Goal: Navigation & Orientation: Find specific page/section

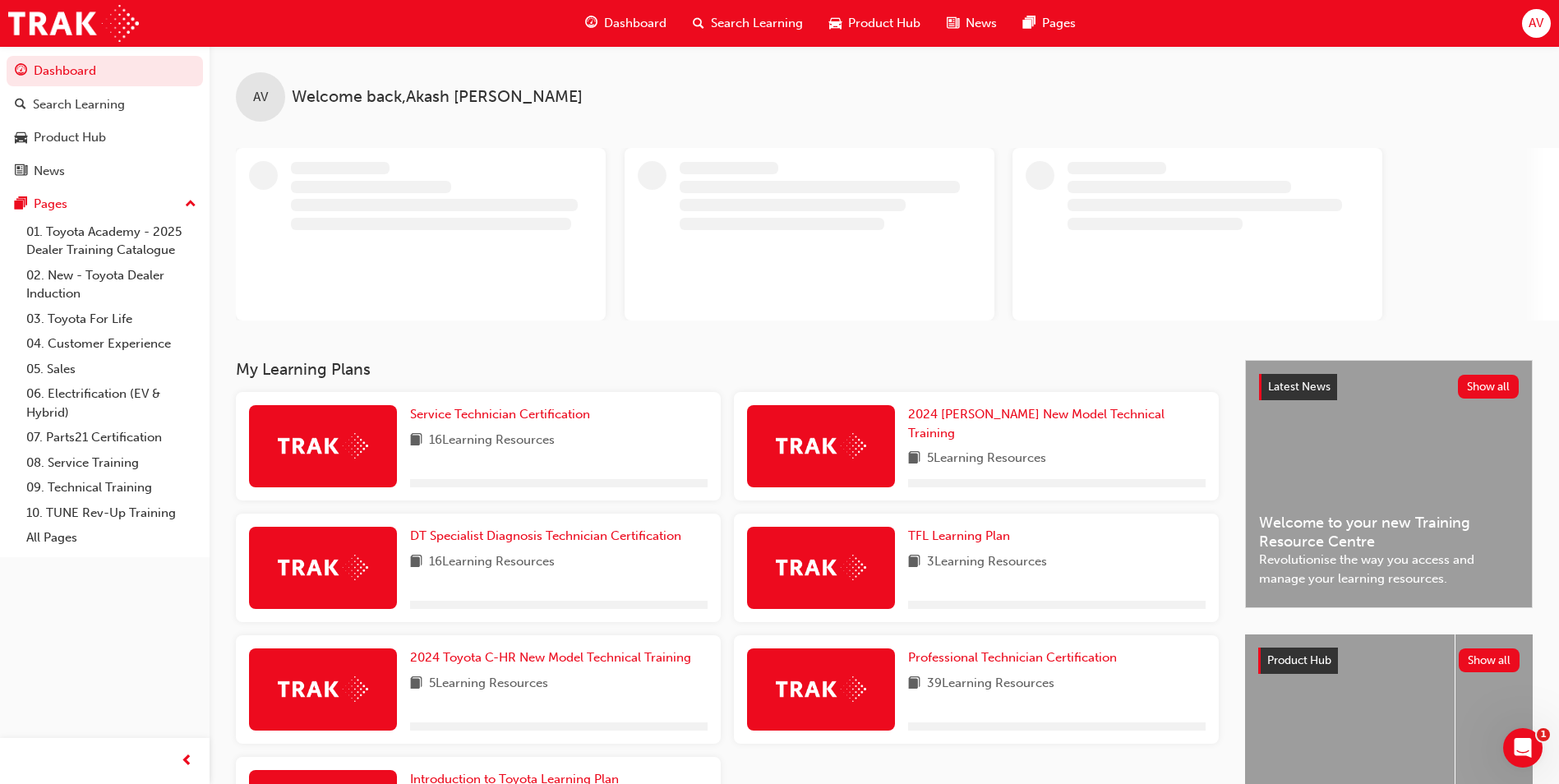
click at [1516, 25] on div "Dashboard Search Learning Product Hub News Pages AV" at bounding box center [779, 23] width 1559 height 46
click at [1539, 32] on span "AV" at bounding box center [1535, 23] width 15 height 19
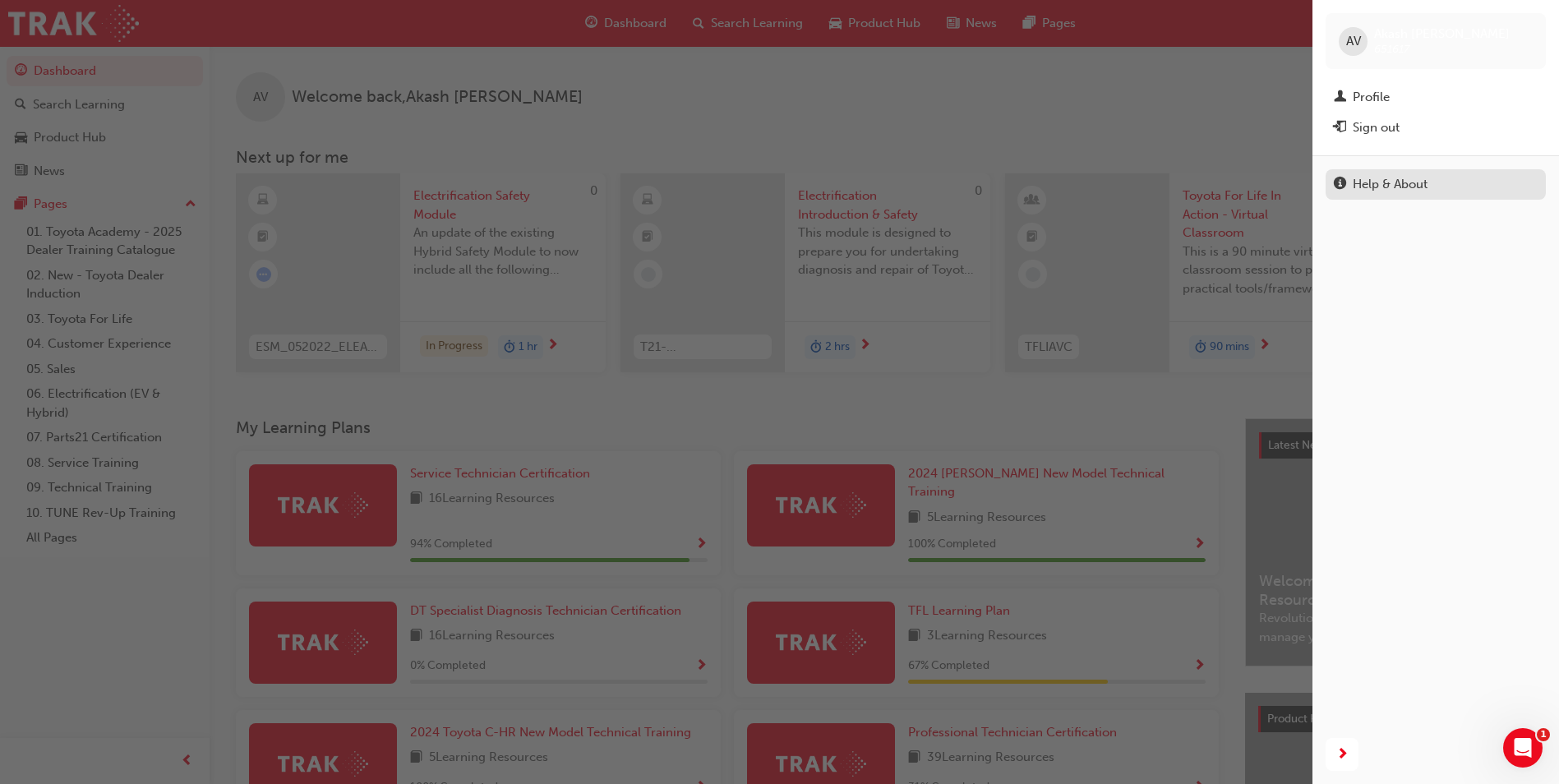
click at [1419, 187] on div "Help & About" at bounding box center [1390, 185] width 75 height 19
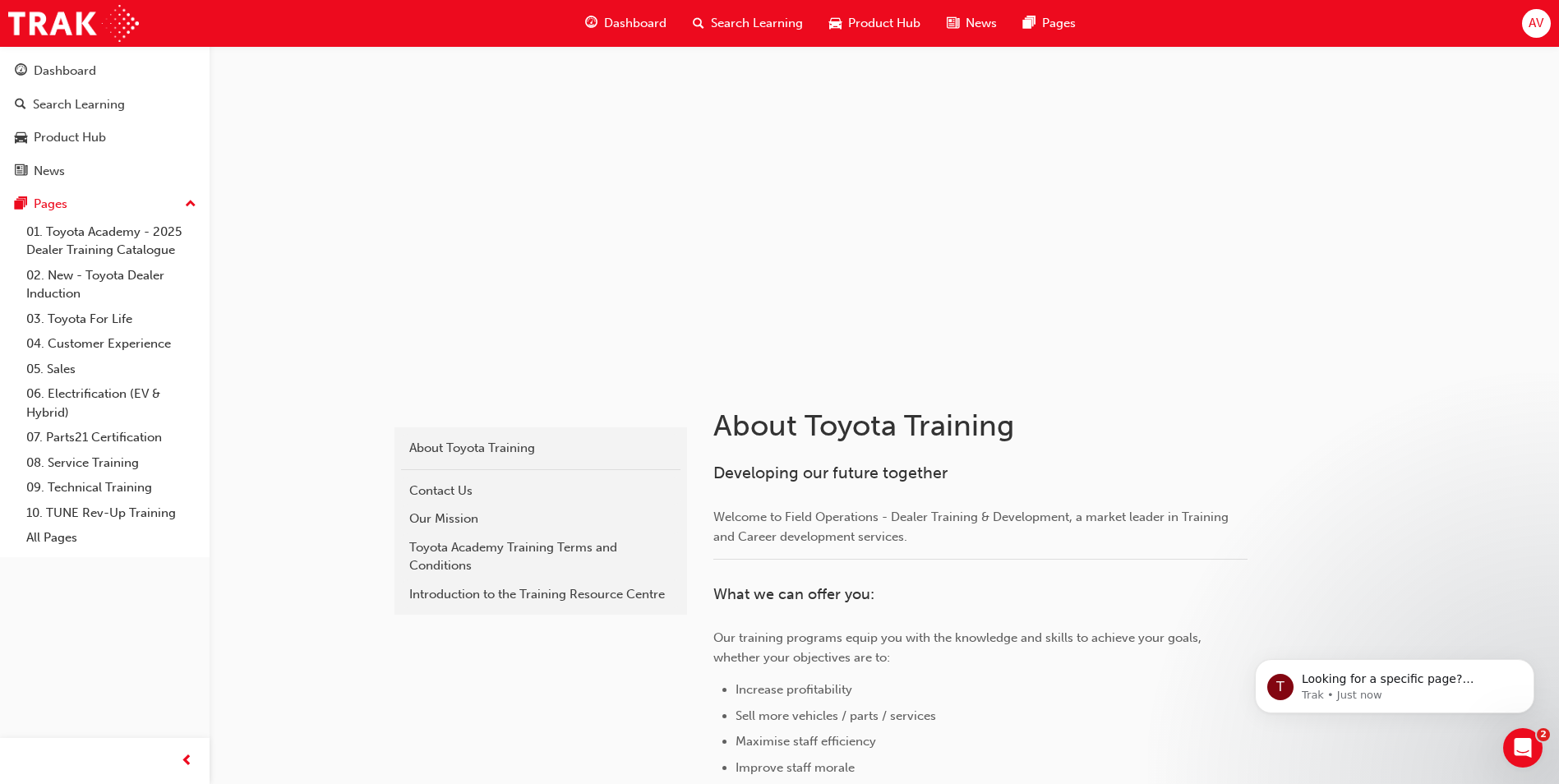
click at [1538, 21] on span "AV" at bounding box center [1535, 23] width 15 height 19
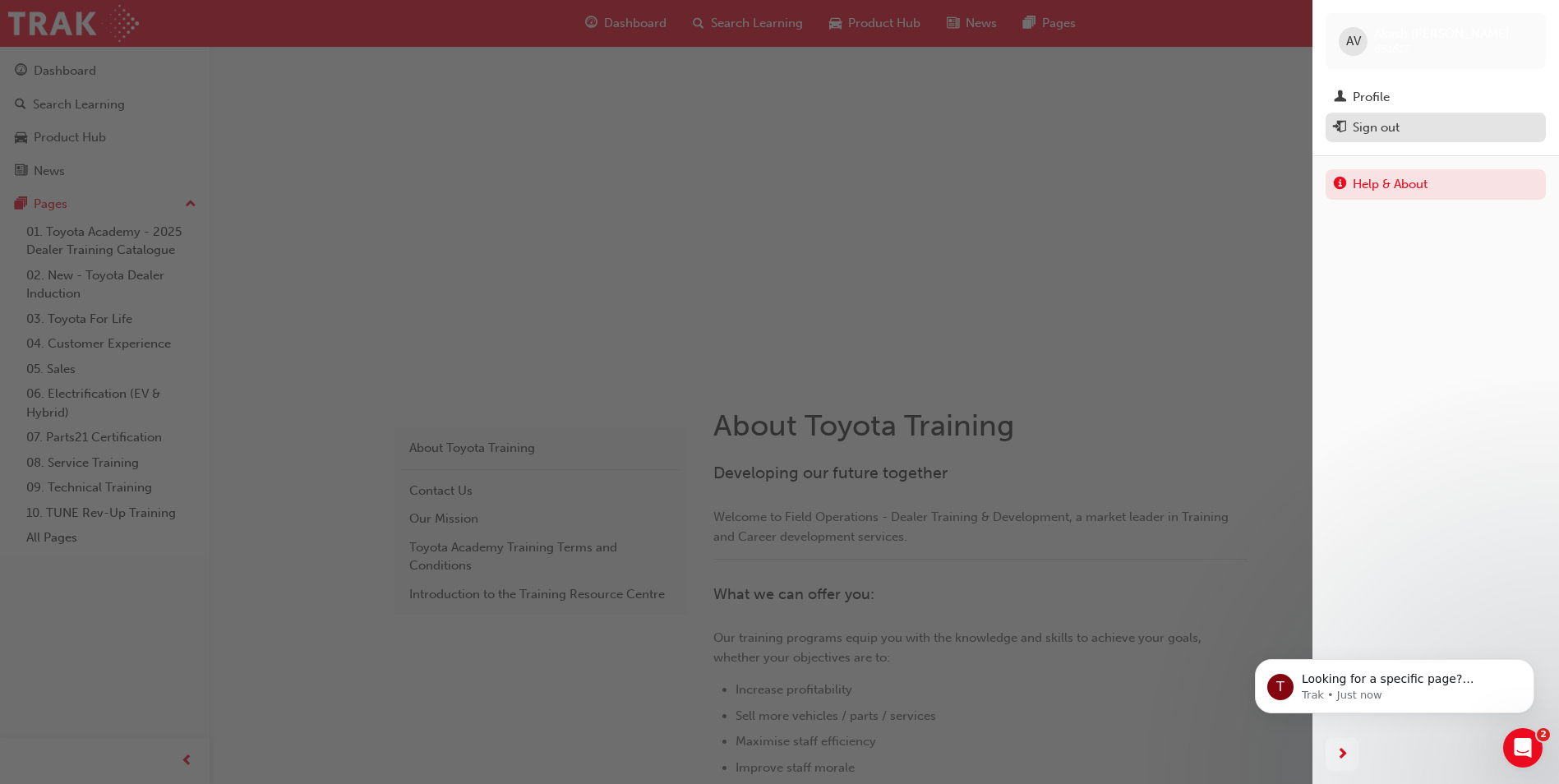
click at [1417, 127] on div "Sign out" at bounding box center [1435, 128] width 204 height 21
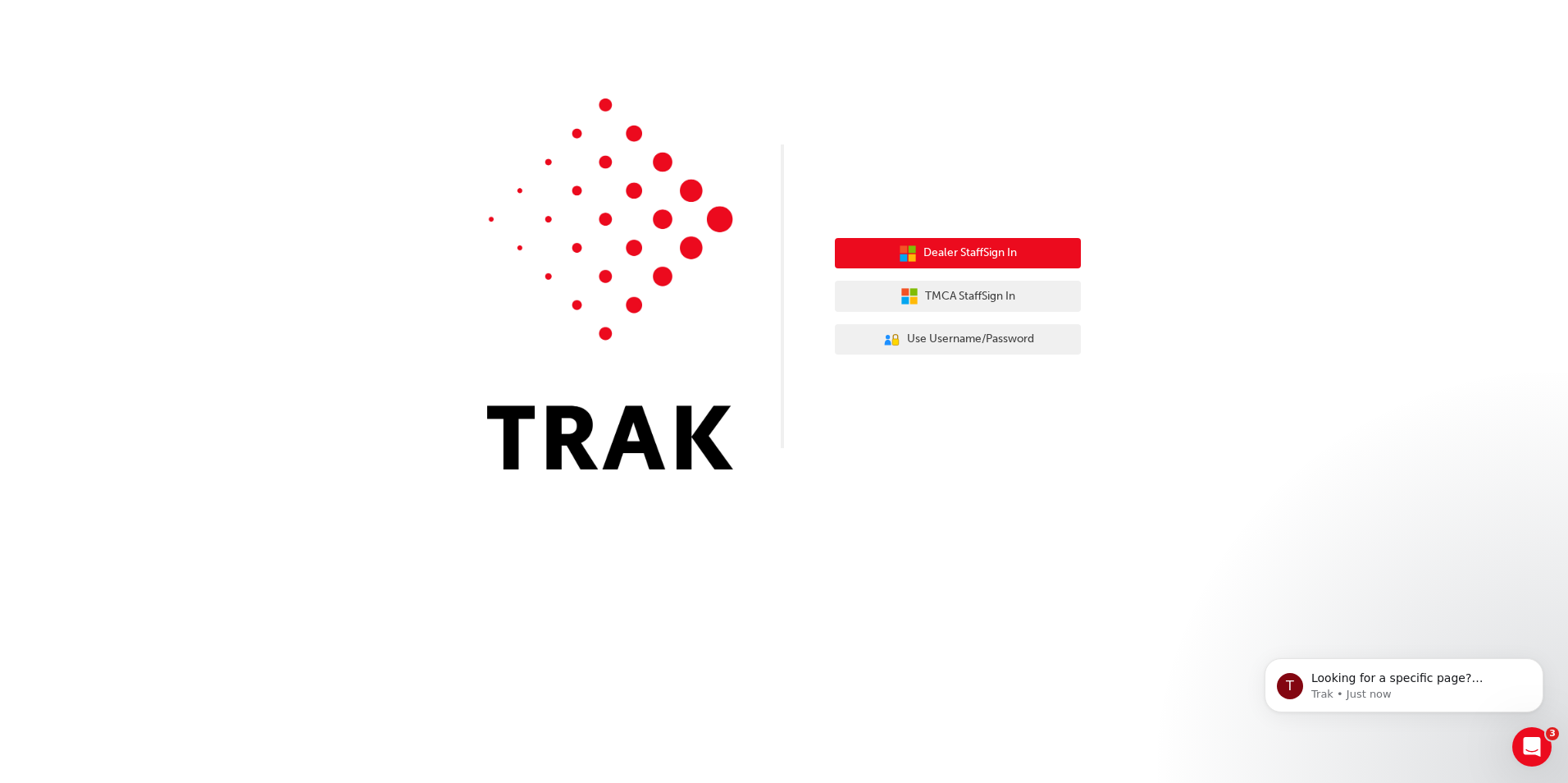
drag, startPoint x: 1002, startPoint y: 254, endPoint x: 1014, endPoint y: 250, distance: 12.6
click at [1011, 250] on span "Dealer Staff Sign In" at bounding box center [970, 253] width 94 height 19
